Goal: Navigation & Orientation: Find specific page/section

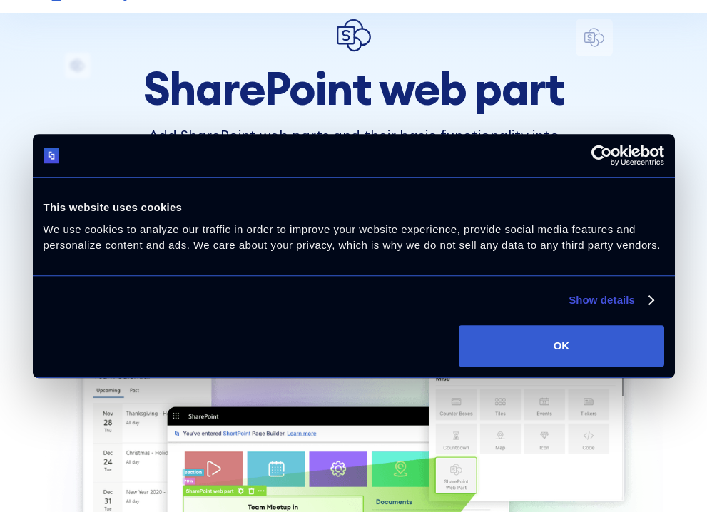
scroll to position [143, 0]
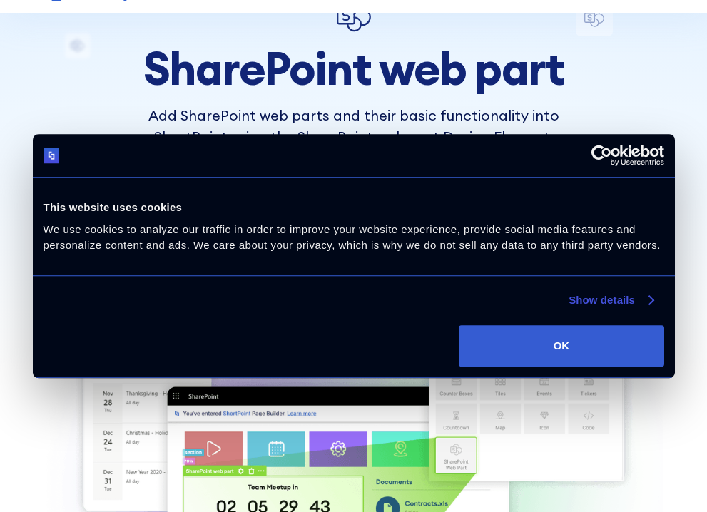
click at [611, 295] on link "Show details" at bounding box center [611, 300] width 84 height 17
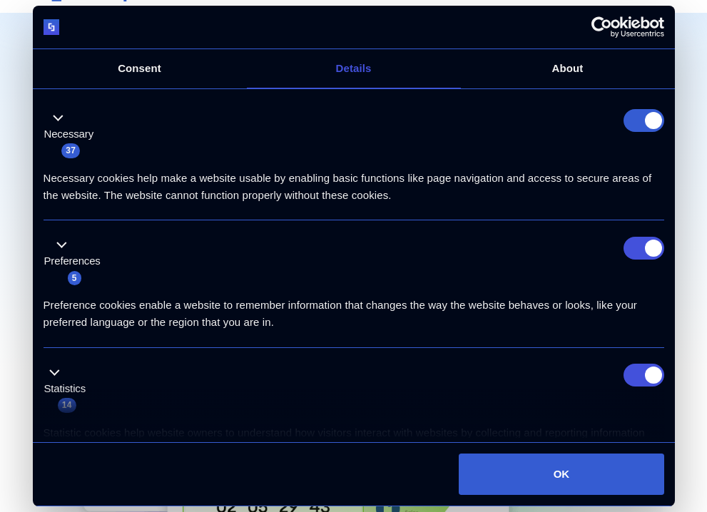
click at [637, 233] on li "Preferences 5 Preference cookies enable a website to remember information that …" at bounding box center [354, 285] width 621 height 128
click at [647, 100] on li "Necessary 37 Necessary cookies help make a website usable by enabling basic fun…" at bounding box center [354, 157] width 621 height 128
click at [642, 116] on form at bounding box center [644, 120] width 41 height 23
click at [653, 248] on input "Preferences" at bounding box center [644, 248] width 41 height 23
checkbox input "false"
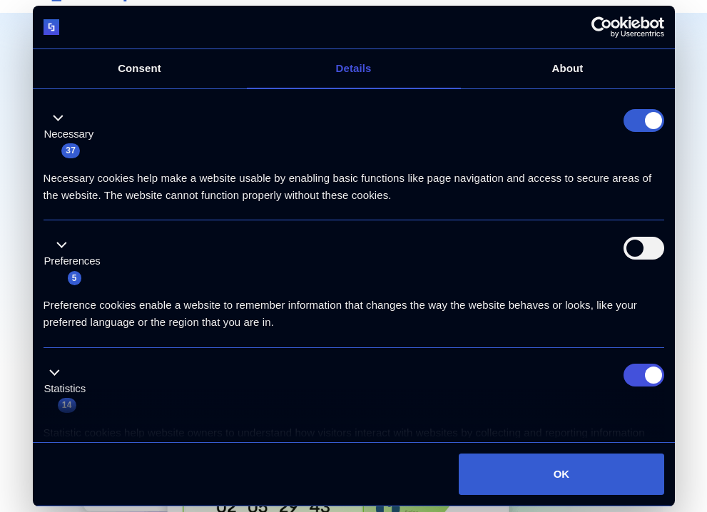
click at [632, 387] on div "Statistics 14" at bounding box center [354, 389] width 621 height 50
click at [636, 378] on input "Statistics" at bounding box center [644, 375] width 41 height 23
checkbox input "false"
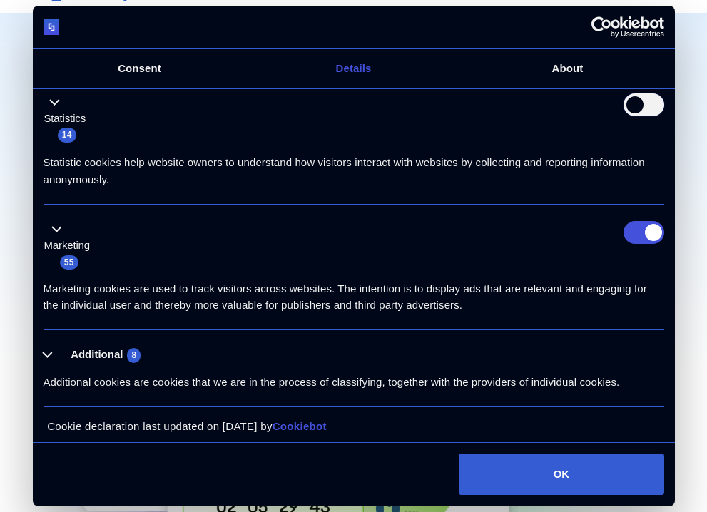
scroll to position [278, 0]
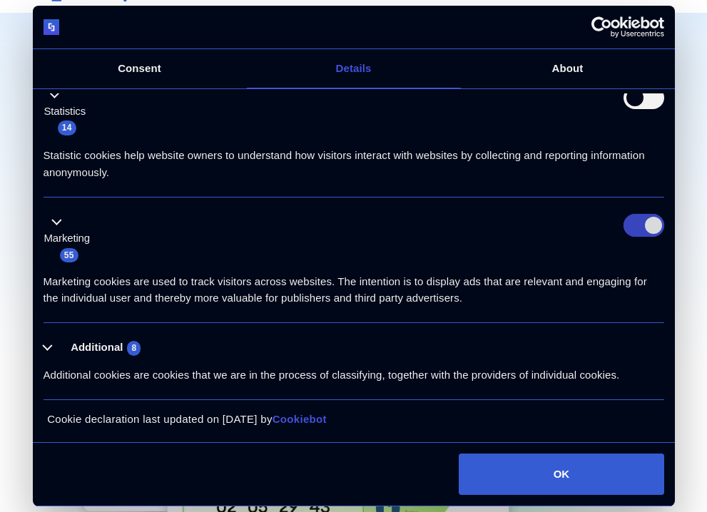
click at [634, 215] on input "Marketing" at bounding box center [644, 225] width 41 height 23
checkbox input "false"
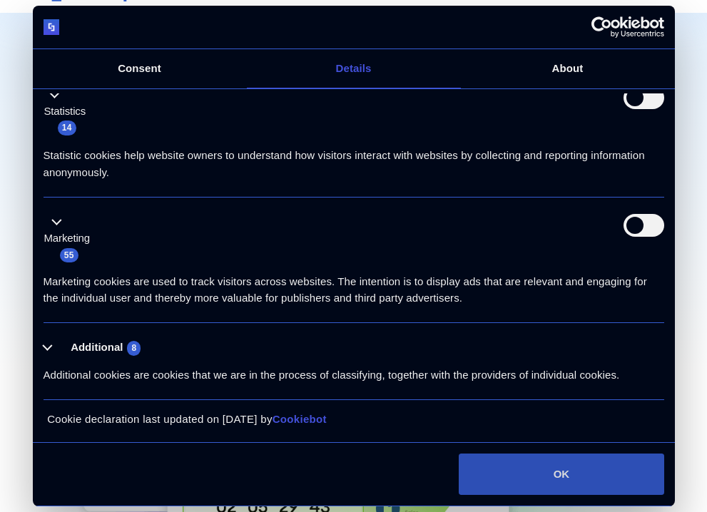
click at [577, 464] on button "OK" at bounding box center [561, 474] width 205 height 41
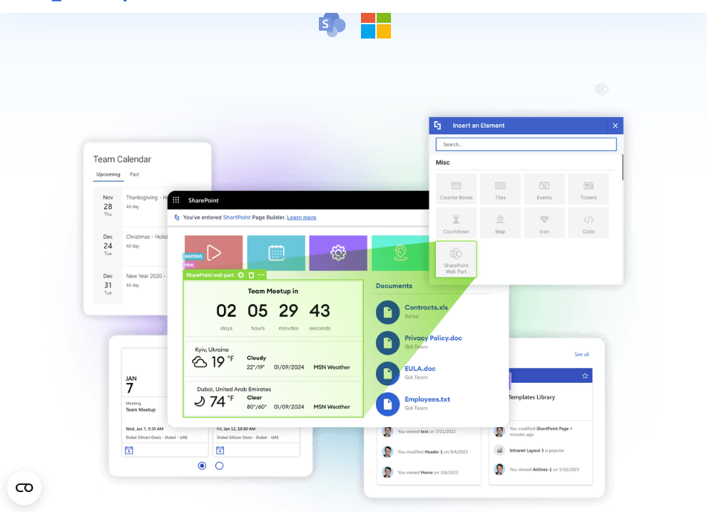
scroll to position [357, 0]
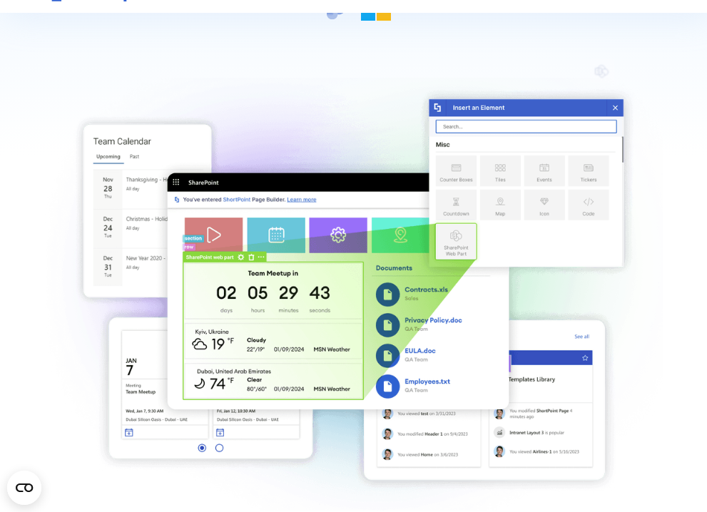
click at [67, 268] on div "Templates" at bounding box center [96, 276] width 59 height 17
